Goal: Task Accomplishment & Management: Manage account settings

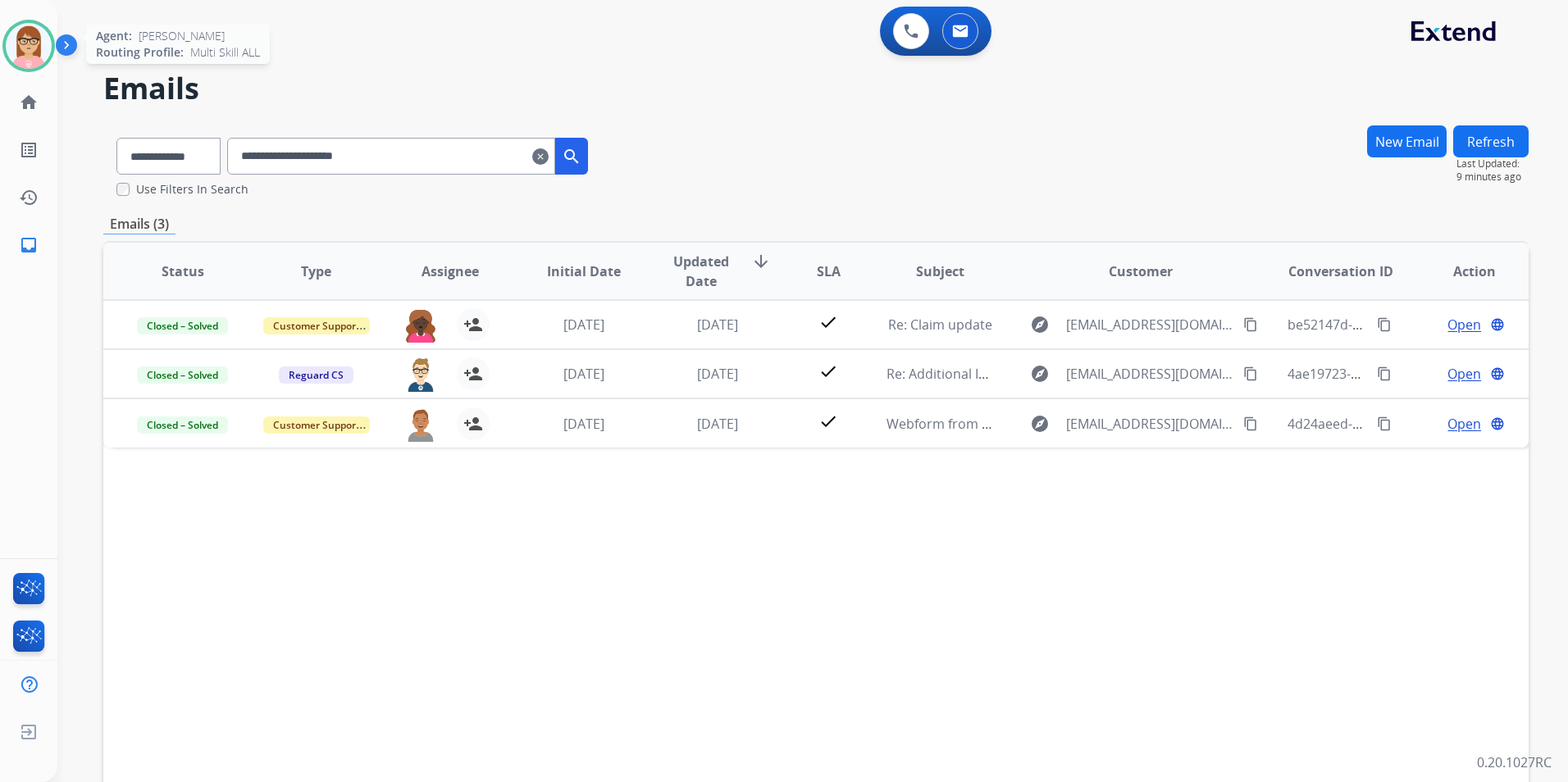
click at [30, 44] on img at bounding box center [29, 46] width 46 height 46
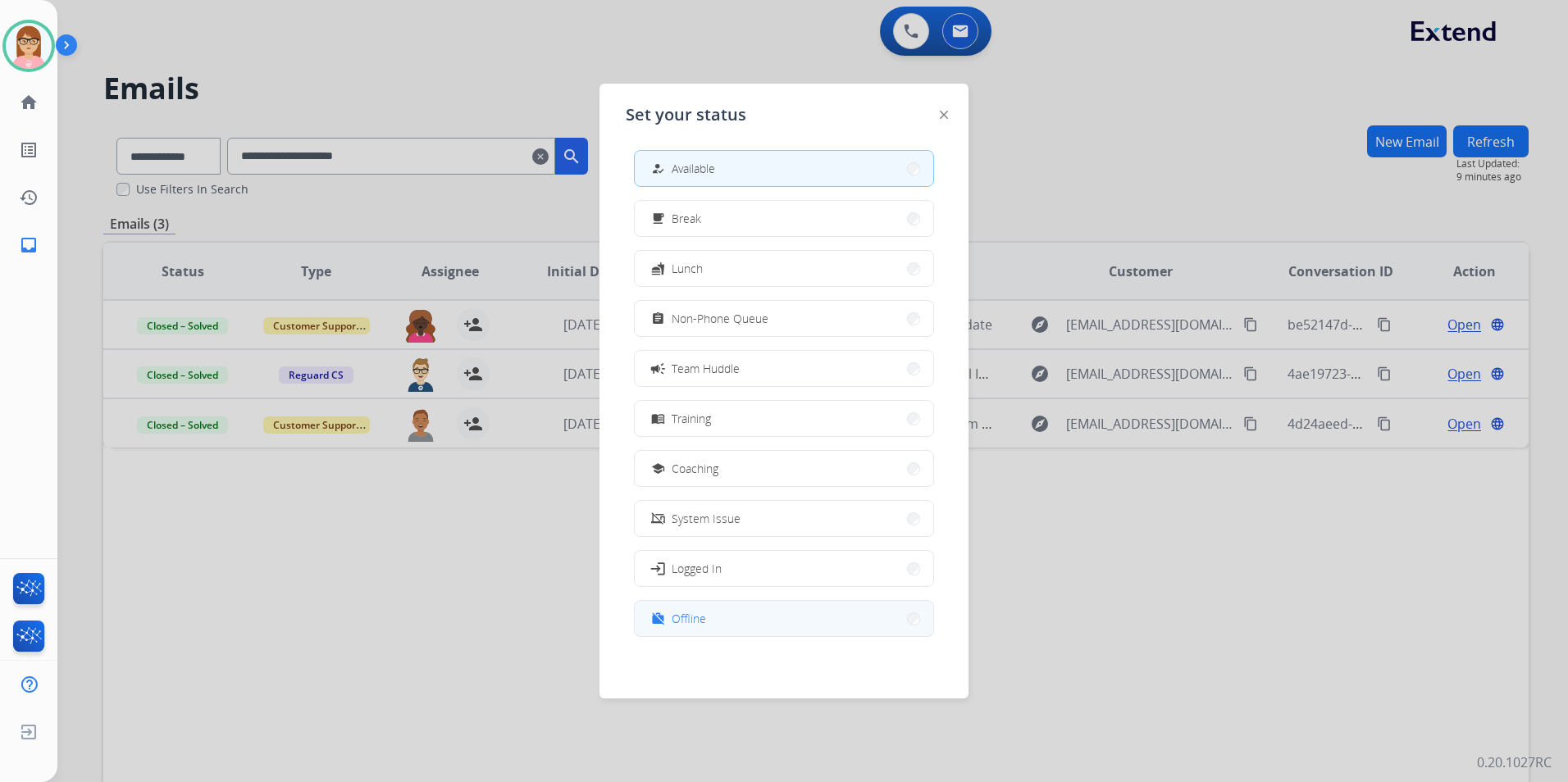
scroll to position [5, 0]
click at [735, 610] on button "work_off Offline" at bounding box center [784, 618] width 298 height 35
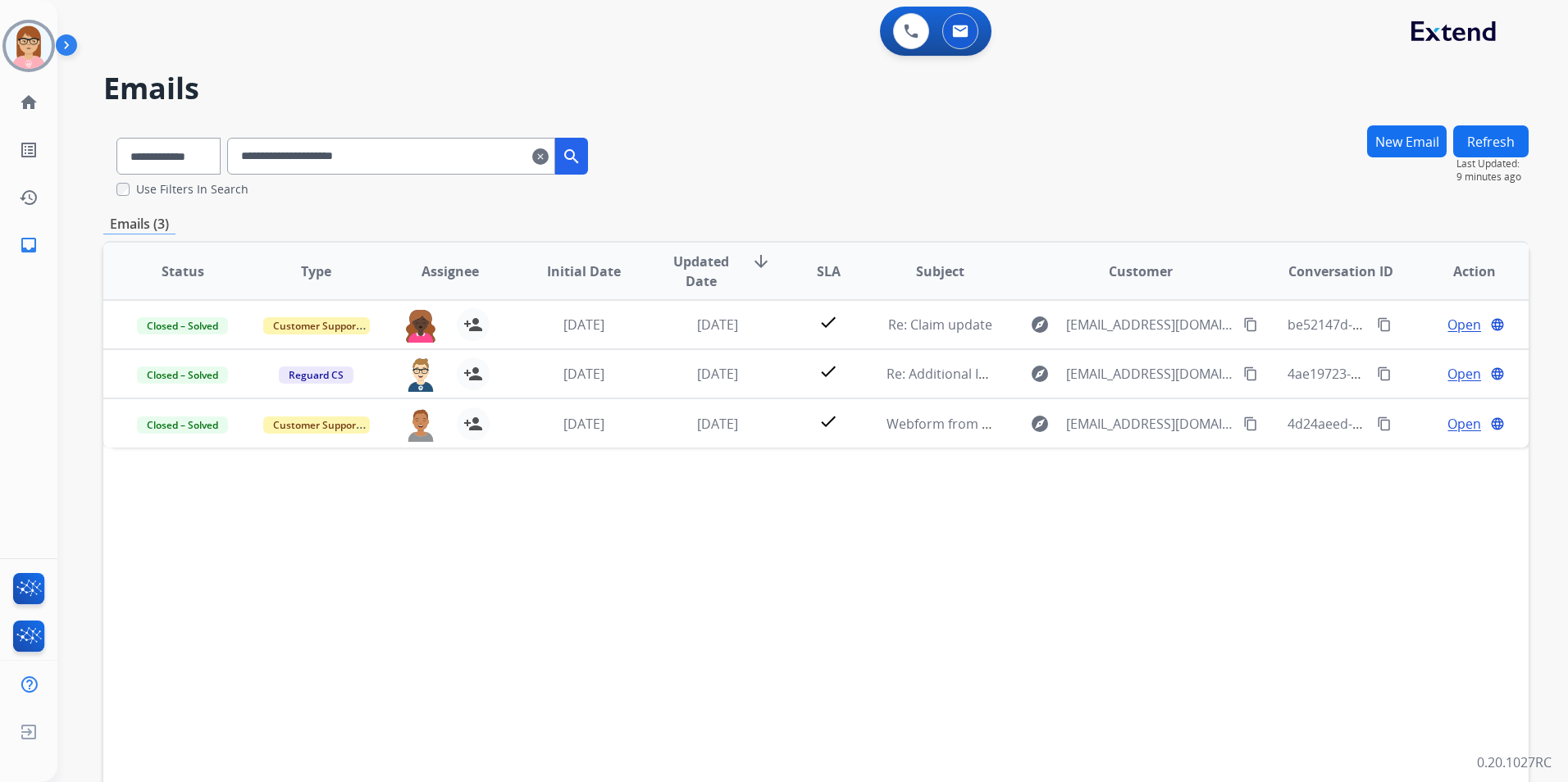
click at [638, 620] on div "Status Type Assignee Initial Date Updated Date arrow_downward SLA Subject Custo…" at bounding box center [816, 515] width 1425 height 550
click at [30, 734] on img at bounding box center [29, 732] width 30 height 31
